Goal: Transaction & Acquisition: Purchase product/service

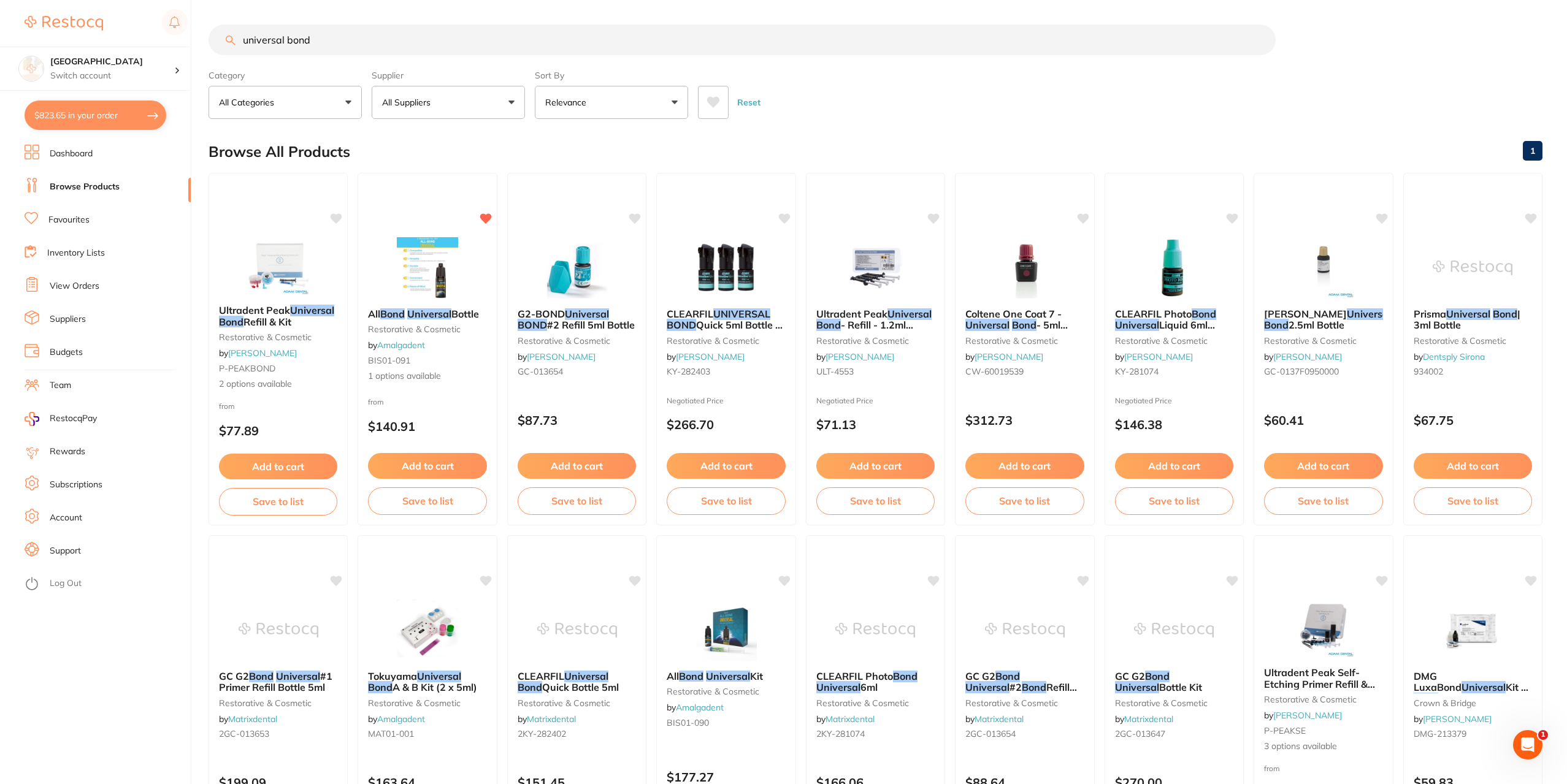
click at [314, 42] on input "universal bond" at bounding box center [742, 40] width 1067 height 31
type input "u"
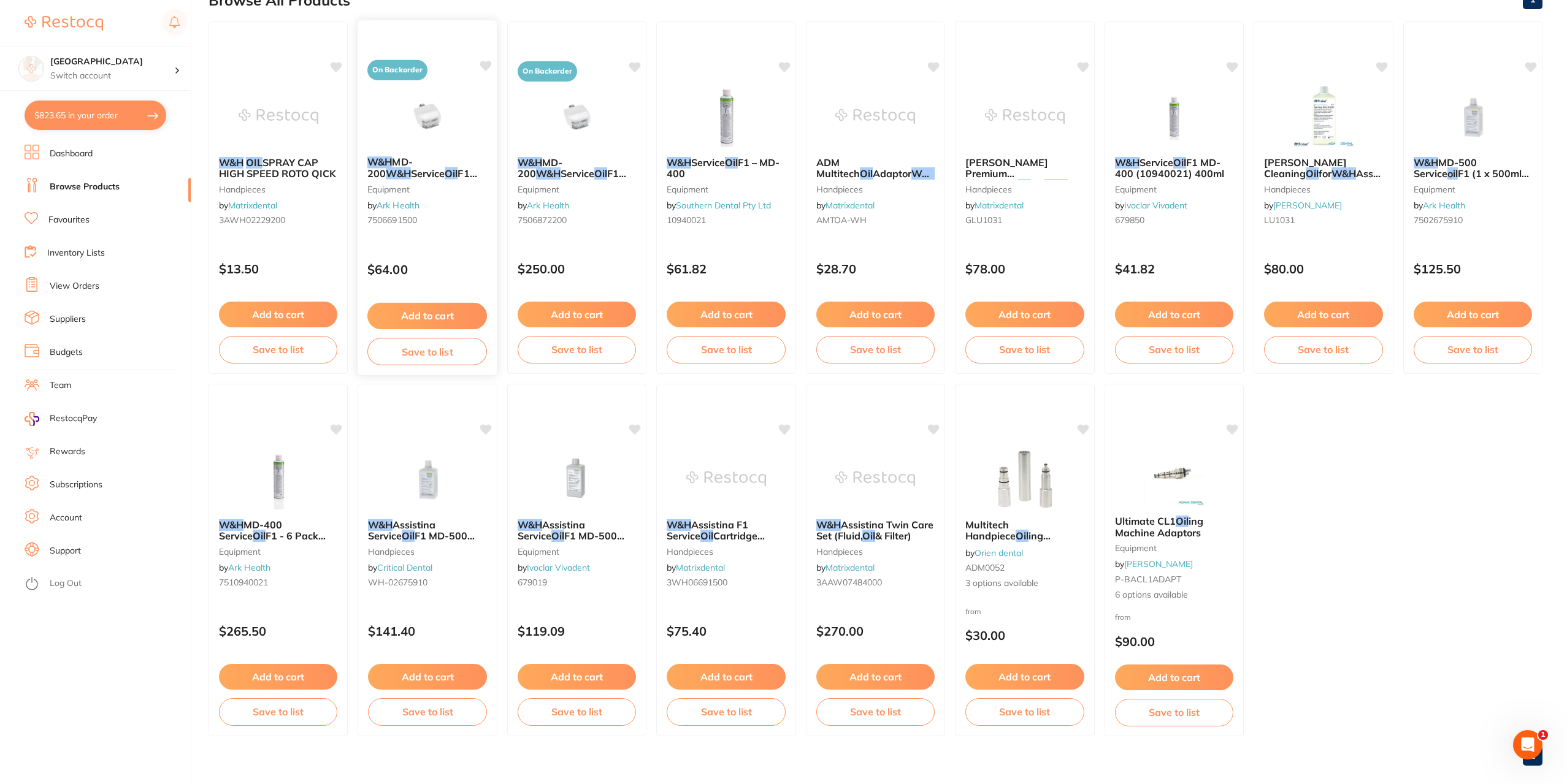
scroll to position [168, 0]
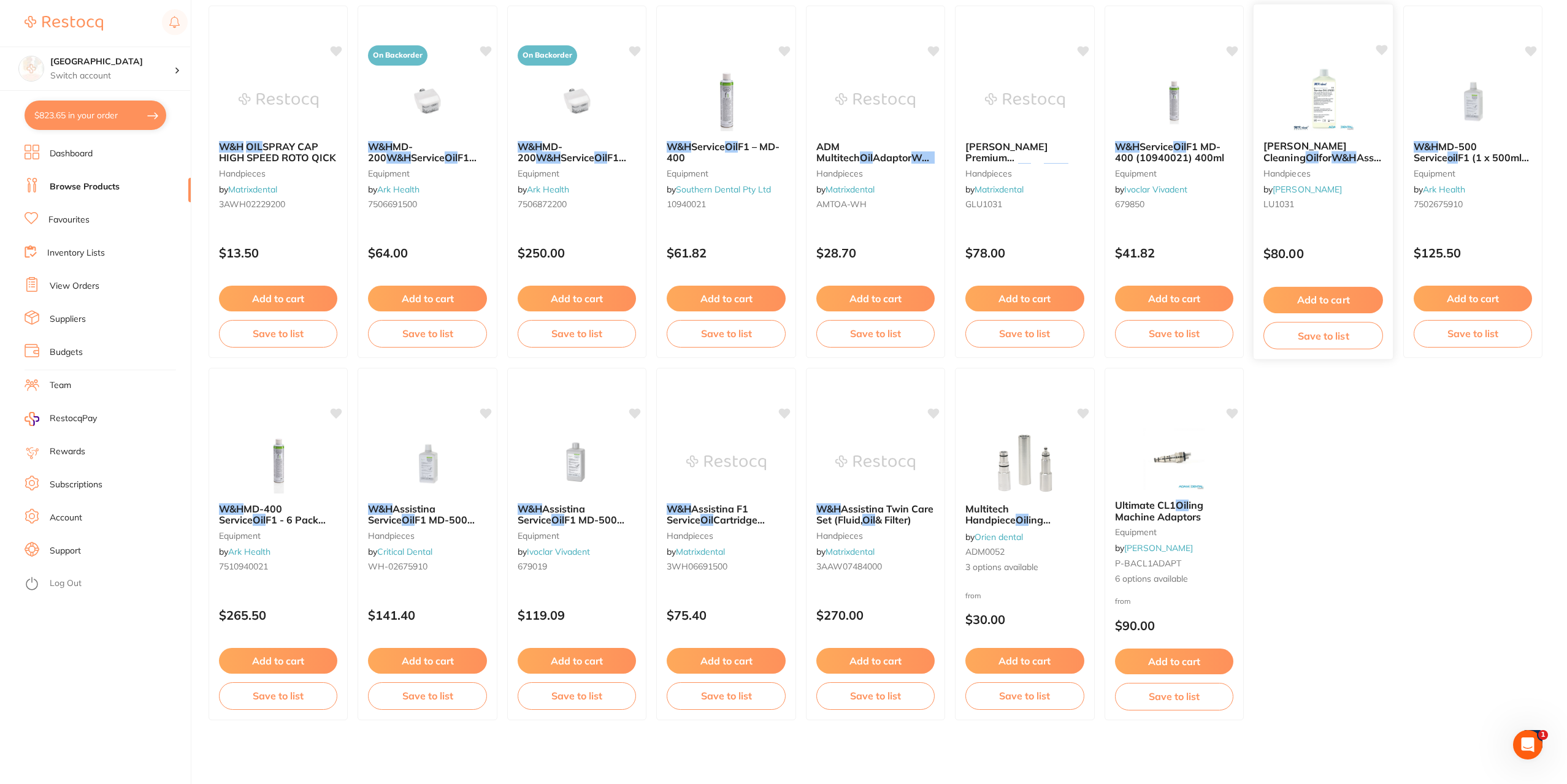
type input "W&H oil"
click at [1291, 171] on small "handpieces" at bounding box center [1323, 173] width 120 height 10
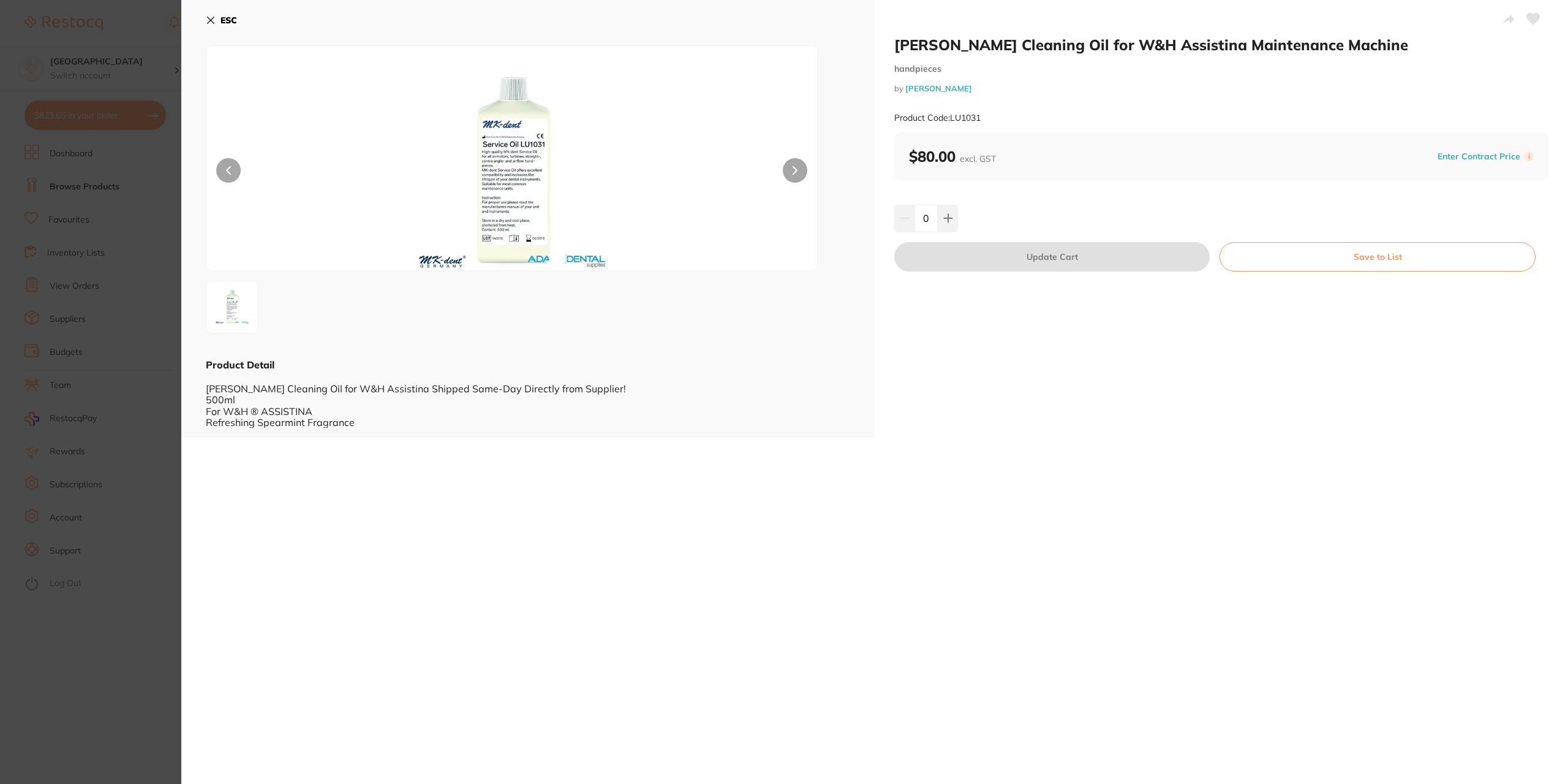
click at [231, 17] on b "ESC" at bounding box center [229, 20] width 17 height 11
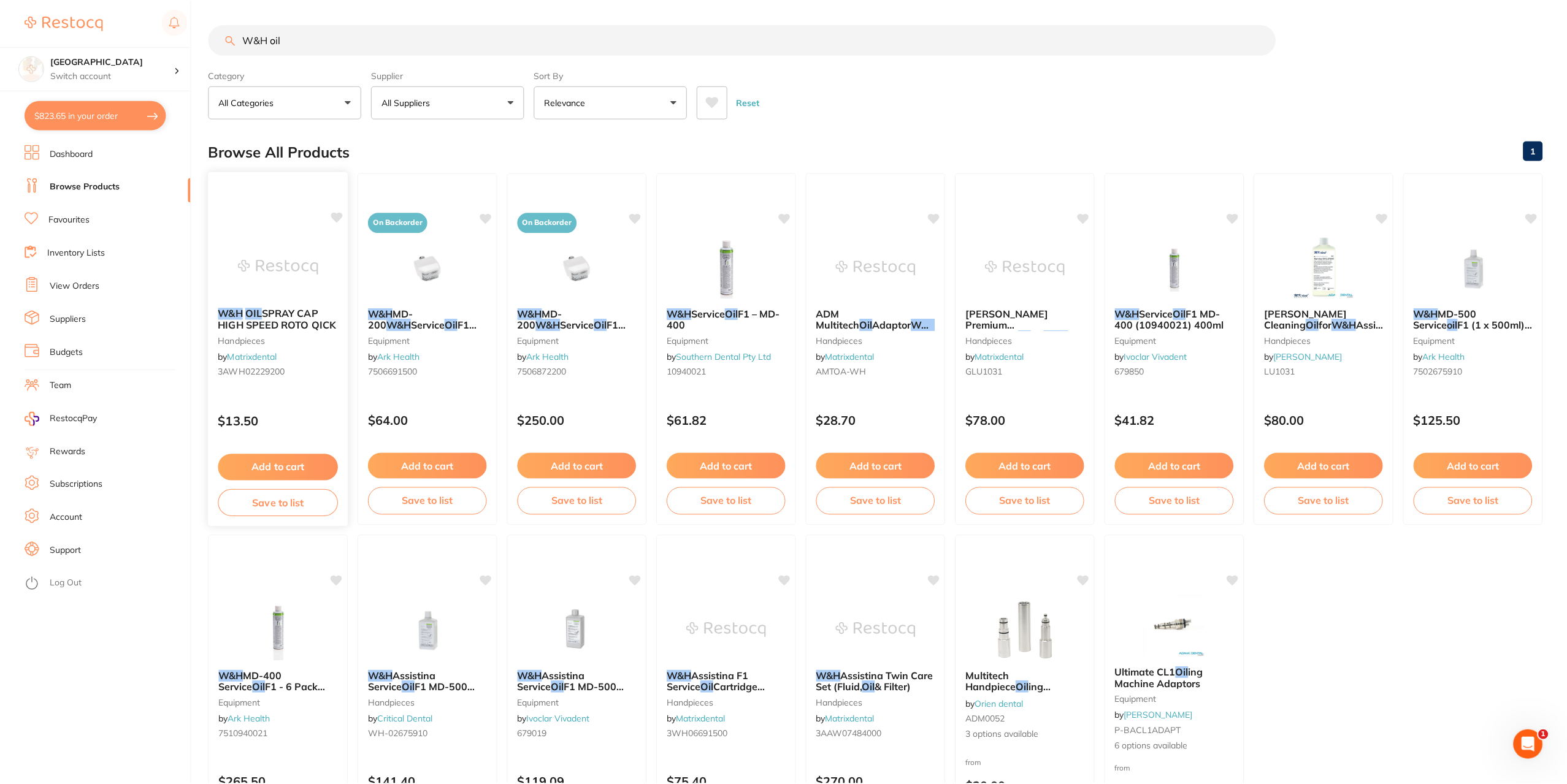
scroll to position [168, 0]
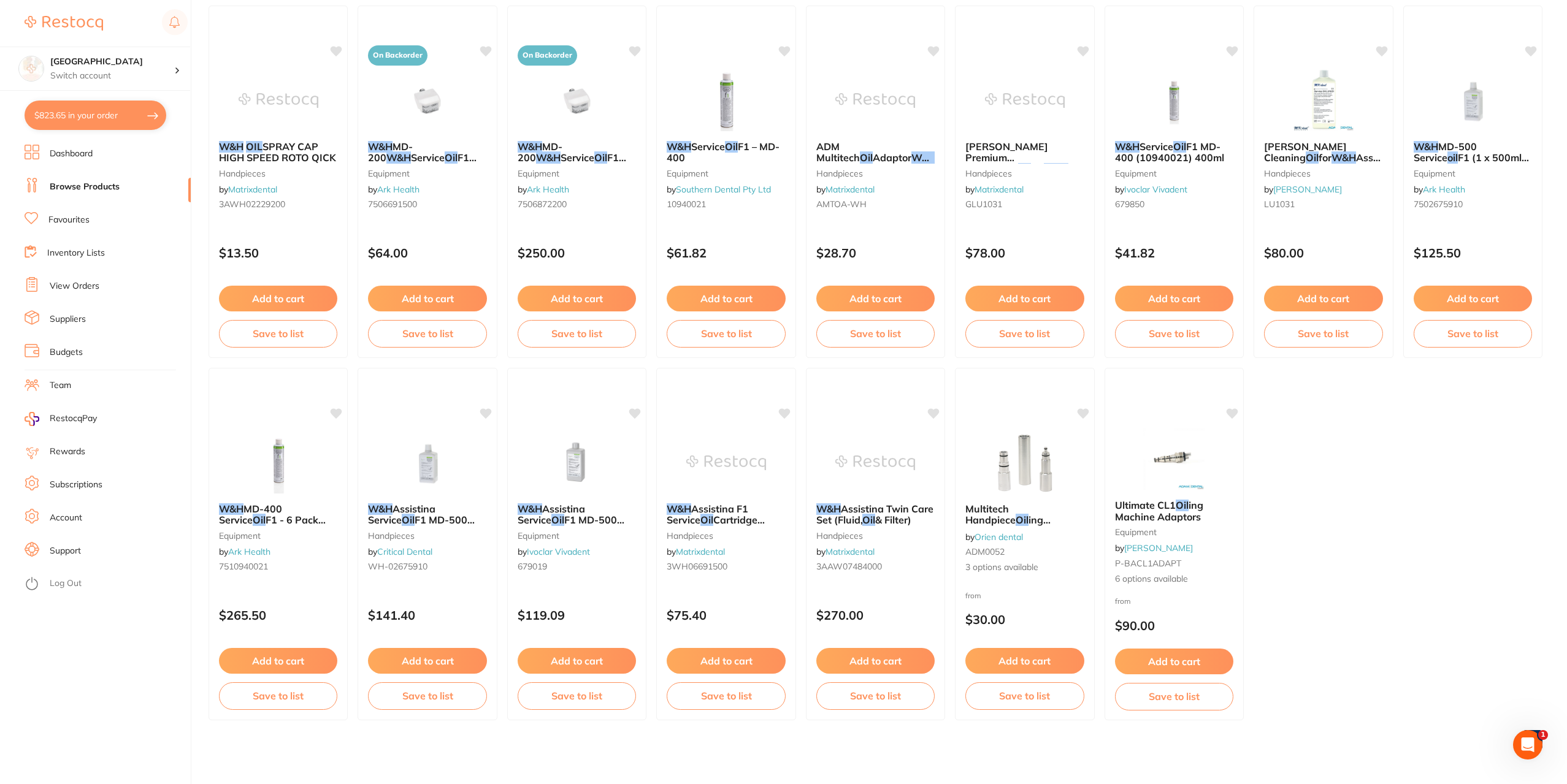
click at [88, 114] on button "$823.65 in your order" at bounding box center [95, 114] width 142 height 29
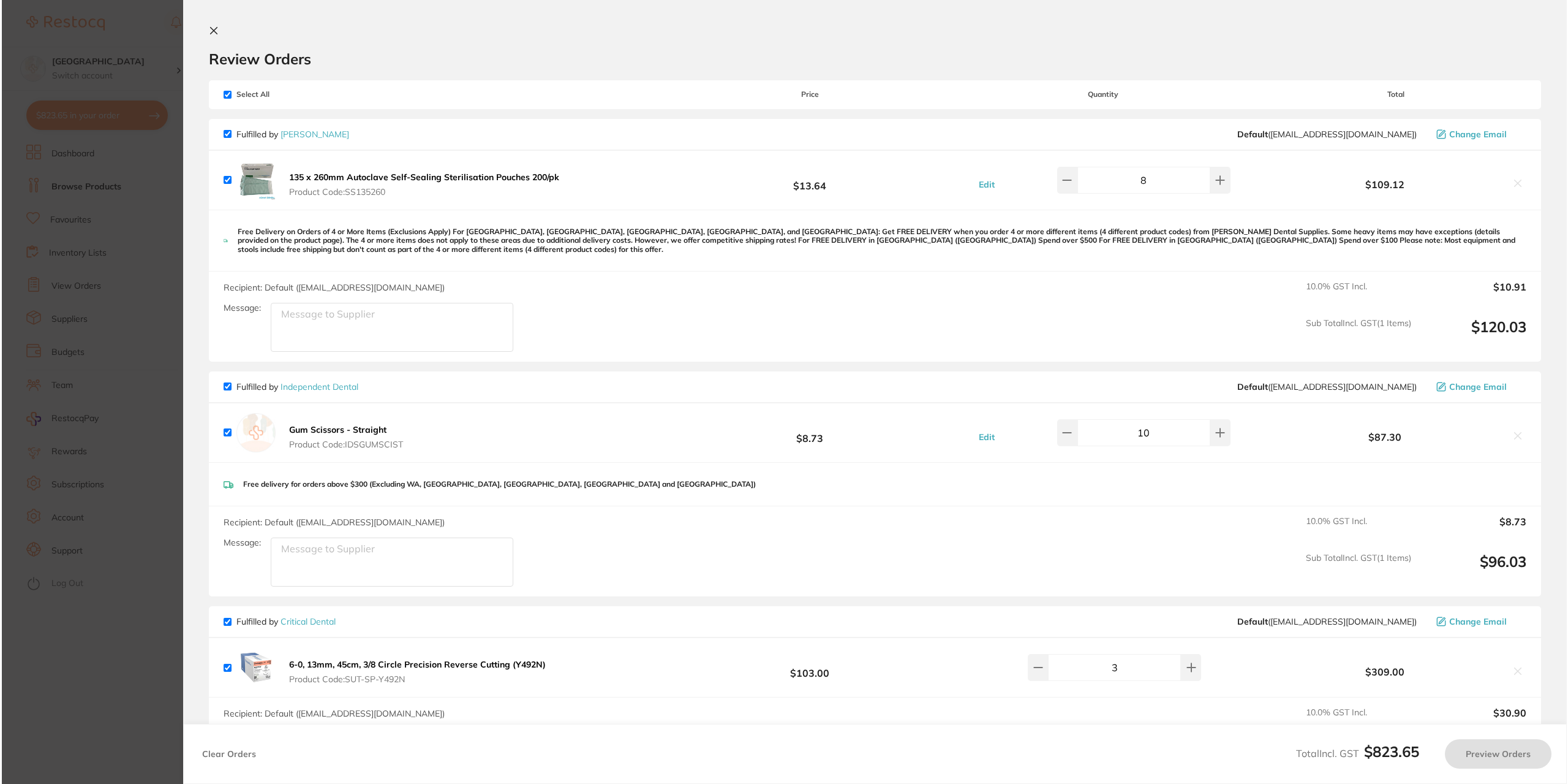
scroll to position [0, 0]
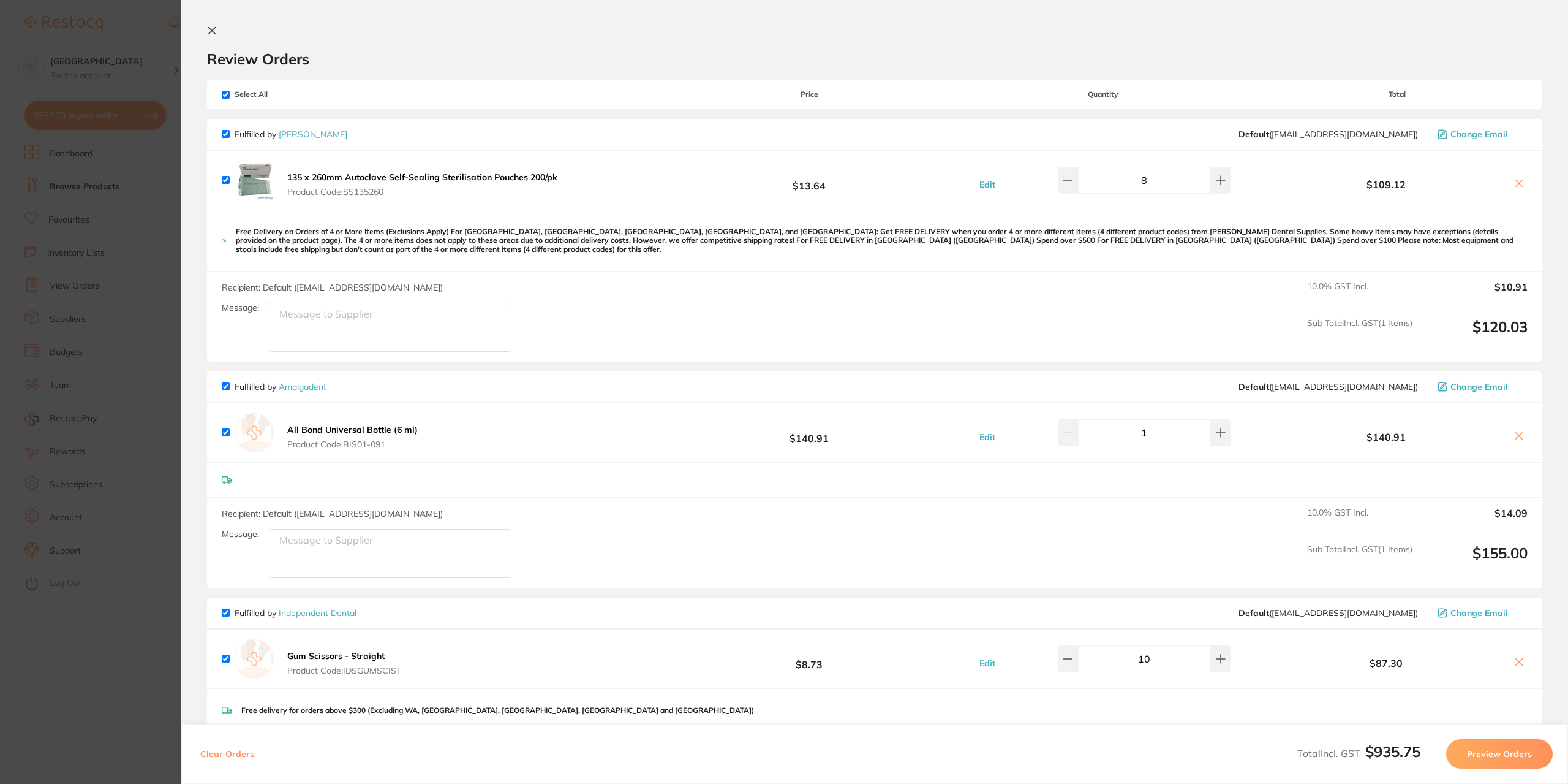
checkbox input "true"
click at [212, 31] on icon at bounding box center [212, 31] width 7 height 7
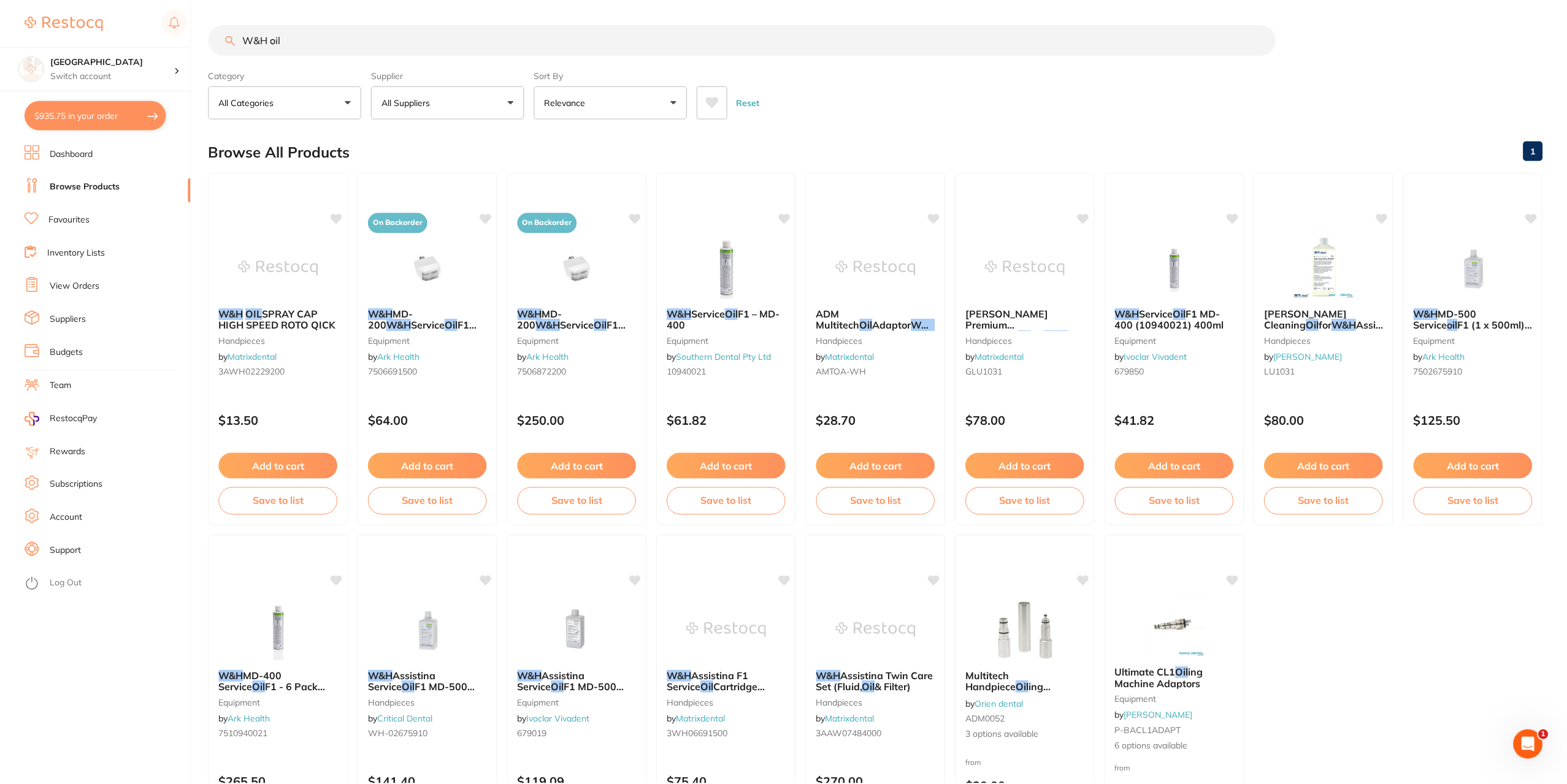
scroll to position [168, 0]
